Goal: Transaction & Acquisition: Download file/media

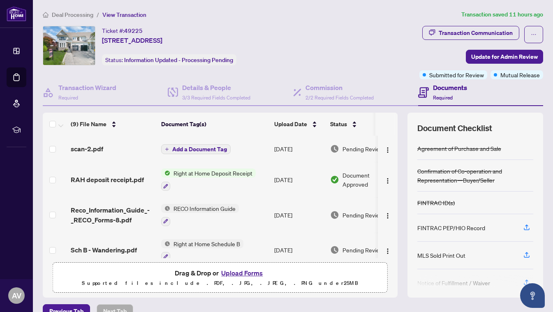
click at [59, 13] on span "Deal Processing" at bounding box center [73, 14] width 42 height 7
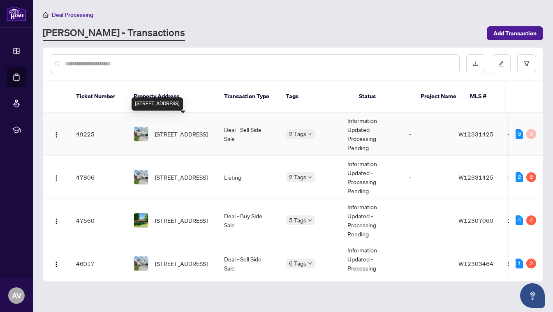
click at [176, 130] on span "[STREET_ADDRESS]" at bounding box center [181, 134] width 53 height 9
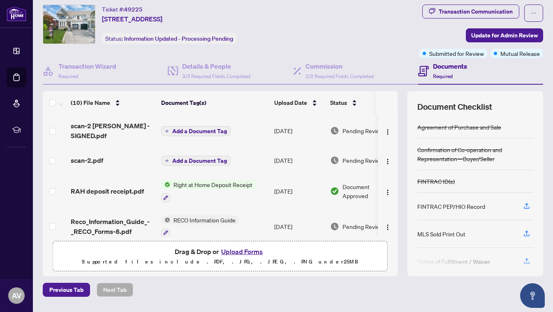
scroll to position [22, 0]
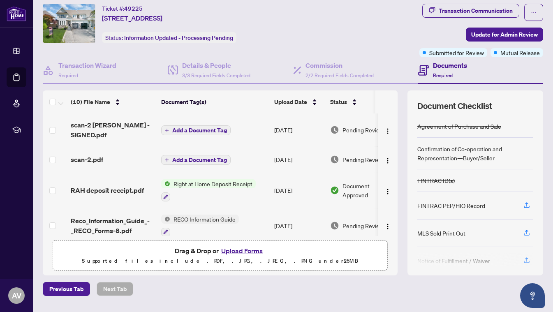
click at [93, 130] on span "scan-2 [PERSON_NAME] - SIGNED.pdf" at bounding box center [113, 130] width 84 height 20
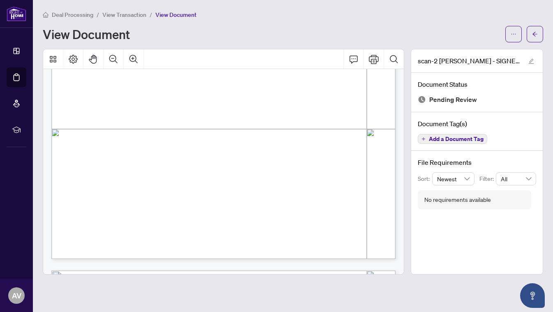
scroll to position [265, 0]
click at [357, 58] on icon "Comment" at bounding box center [354, 59] width 10 height 10
click at [516, 32] on button "button" at bounding box center [513, 34] width 16 height 16
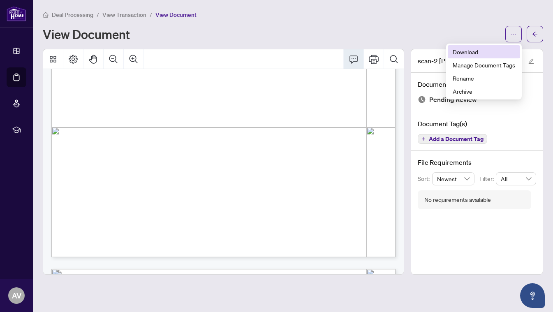
click at [467, 53] on span "Download" at bounding box center [484, 51] width 63 height 9
